Goal: Complete application form

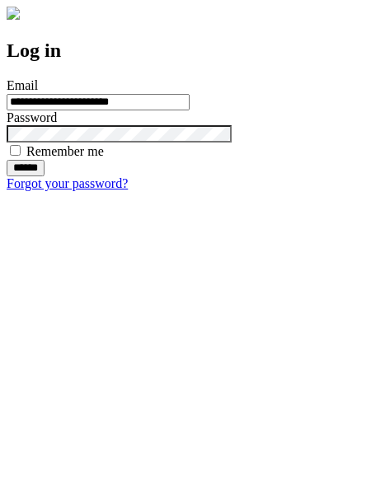
type input "**********"
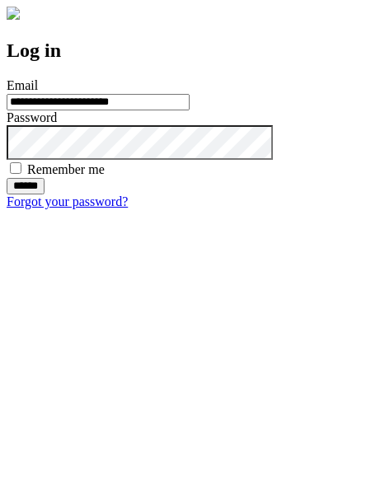
click at [44, 194] on input "******" at bounding box center [26, 186] width 38 height 16
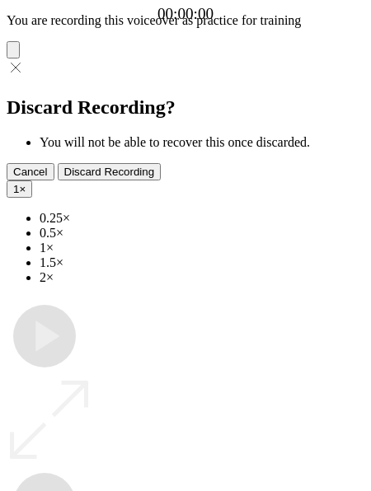
type input "**********"
